Goal: Navigation & Orientation: Find specific page/section

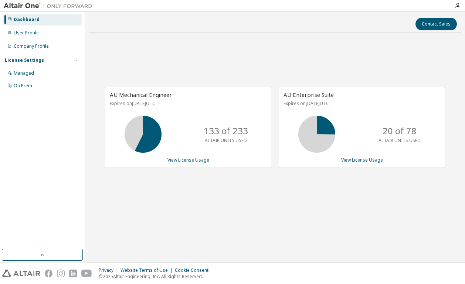
click at [281, 206] on div "AU Mechanical Engineer Expires on December 20, 2025 UTC 133 of 233 ALTAIR UNITS…" at bounding box center [275, 131] width 373 height 185
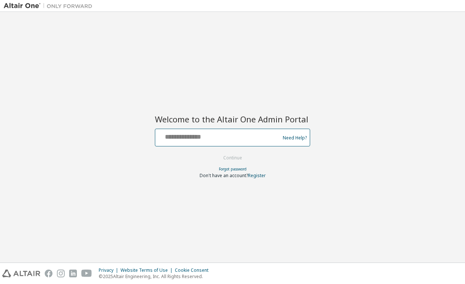
click at [257, 138] on input "text" at bounding box center [218, 136] width 121 height 11
type input "**********"
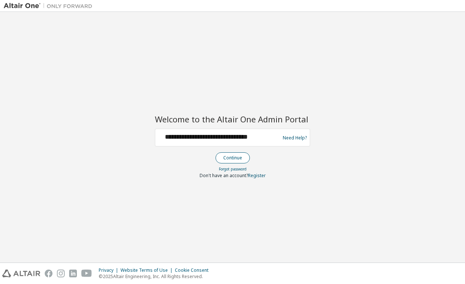
click at [233, 160] on button "Continue" at bounding box center [233, 157] width 34 height 11
